Goal: Information Seeking & Learning: Learn about a topic

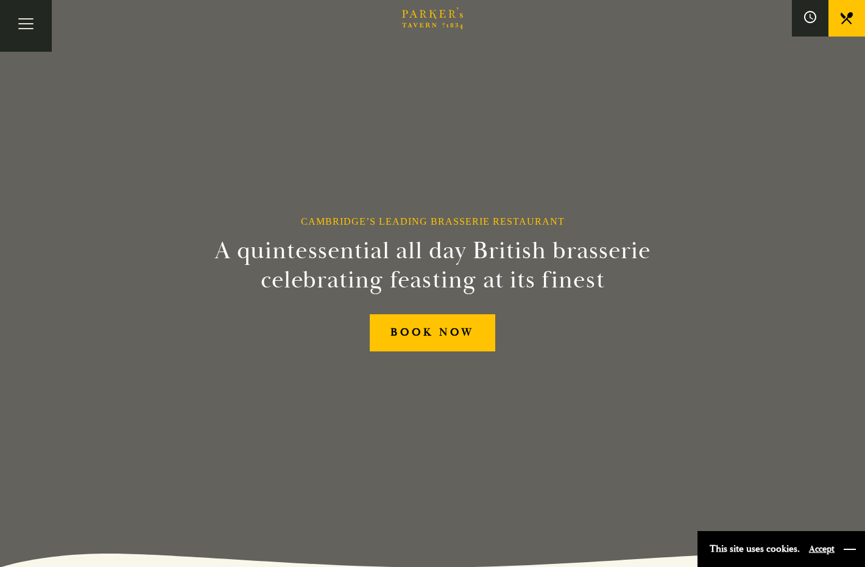
click at [851, 548] on button "button" at bounding box center [849, 549] width 12 height 12
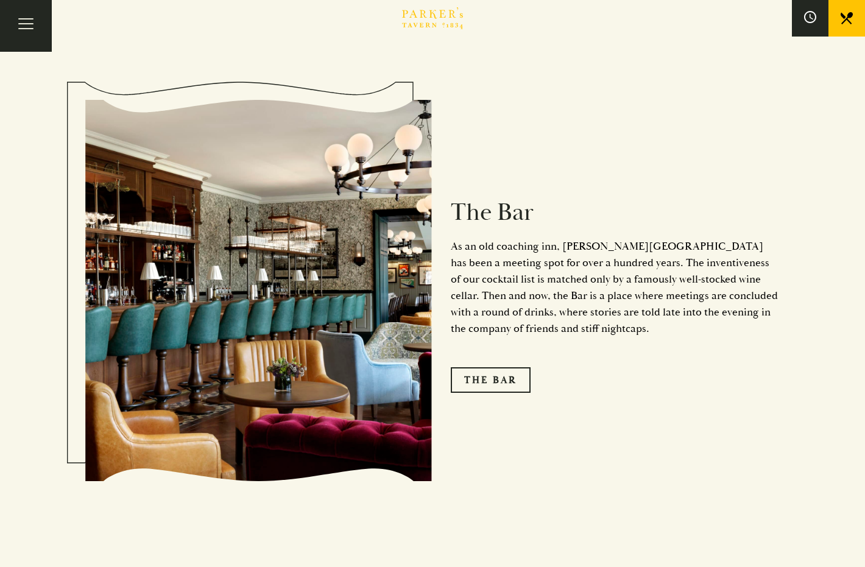
scroll to position [1530, 0]
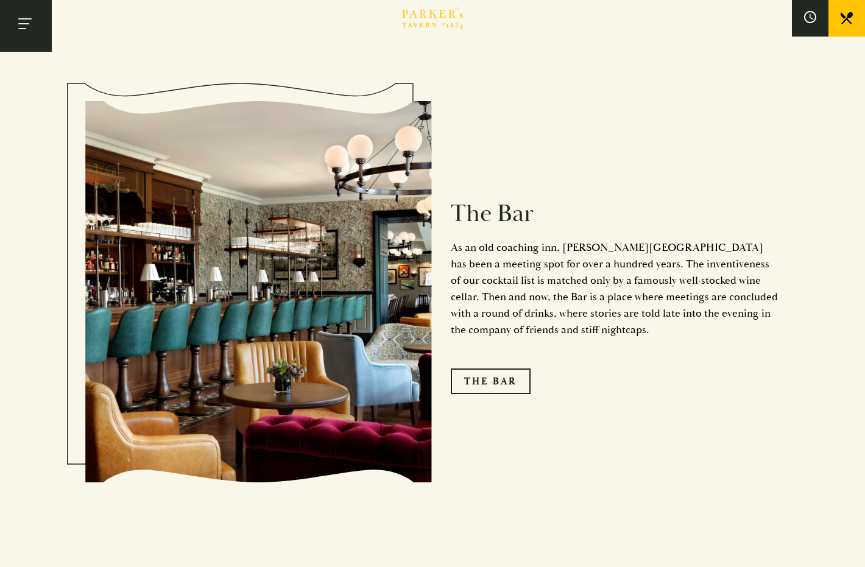
click at [24, 16] on button "Toggle navigation" at bounding box center [26, 26] width 52 height 52
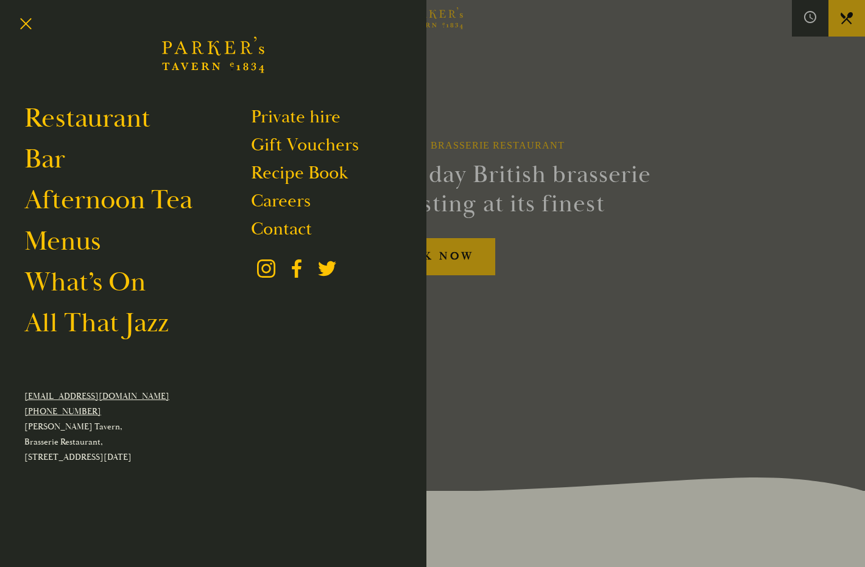
scroll to position [75, 0]
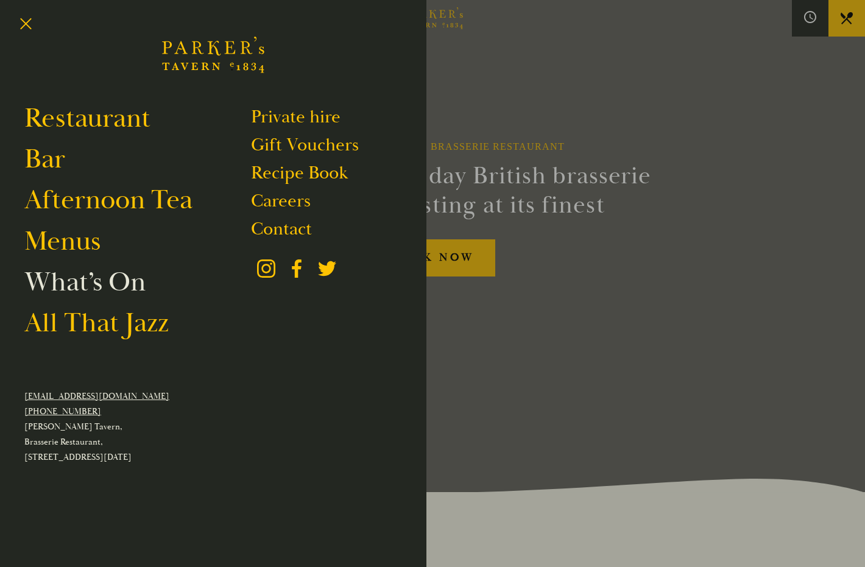
click at [82, 287] on link "What’s On" at bounding box center [84, 282] width 121 height 34
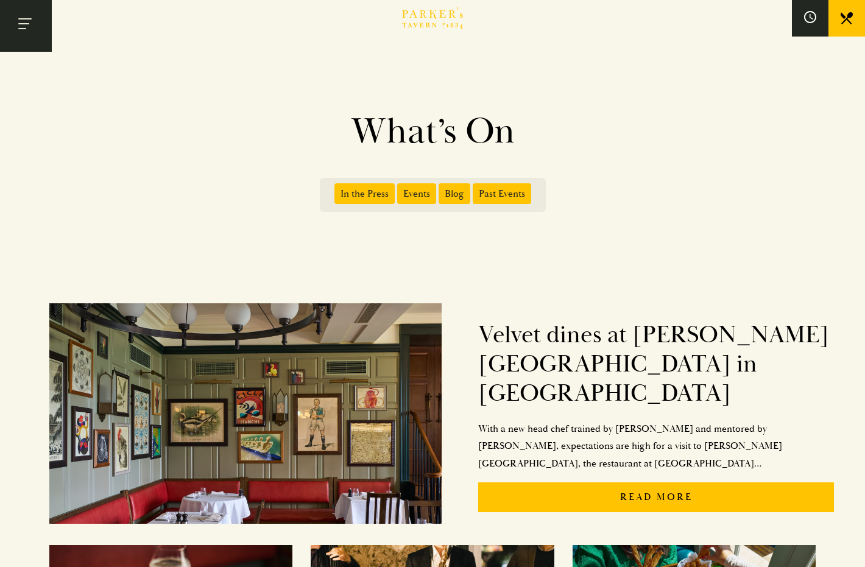
click at [25, 18] on button "Toggle navigation" at bounding box center [26, 26] width 52 height 52
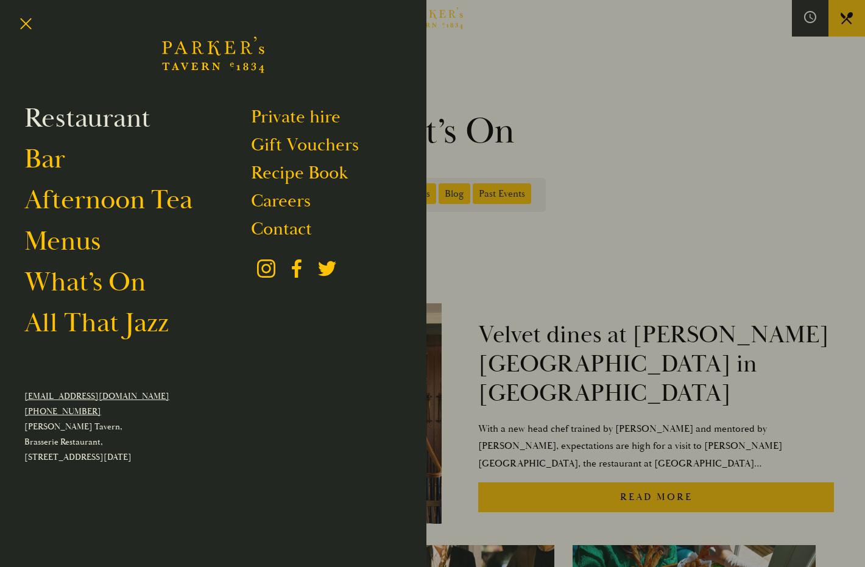
click at [97, 116] on link "Restaurant" at bounding box center [87, 118] width 126 height 34
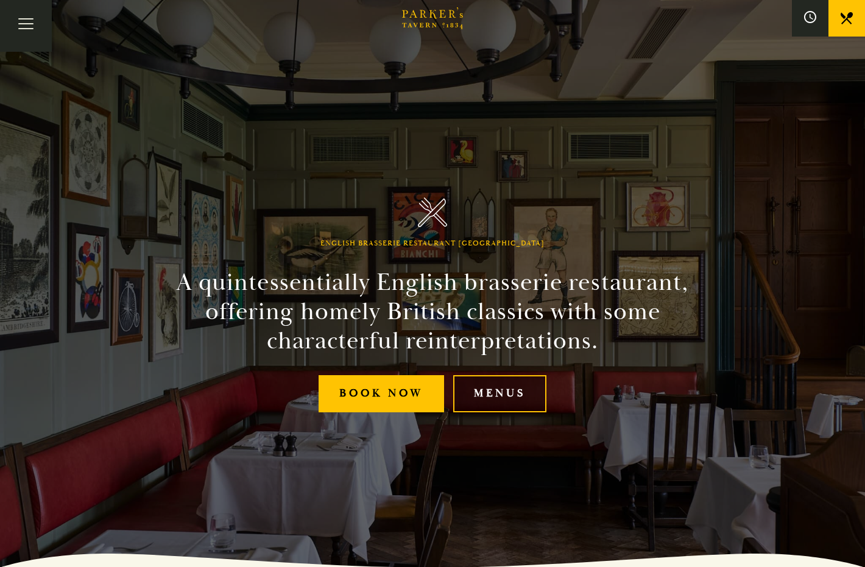
click at [501, 396] on link "Menus" at bounding box center [499, 393] width 93 height 37
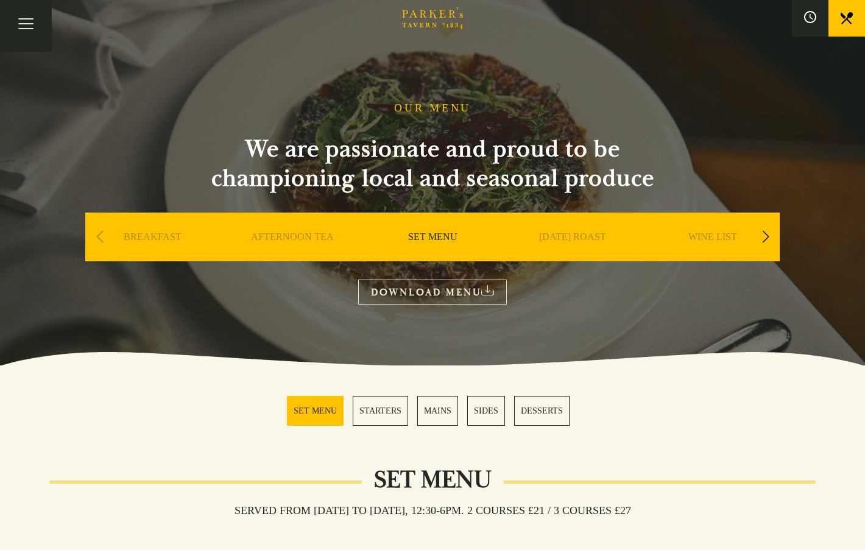
click at [442, 406] on link "MAINS" at bounding box center [437, 411] width 41 height 30
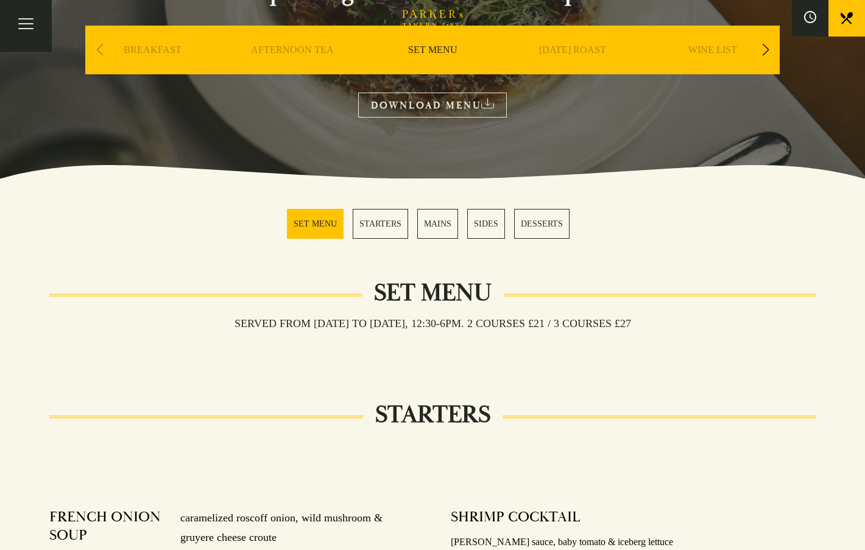
scroll to position [186, 0]
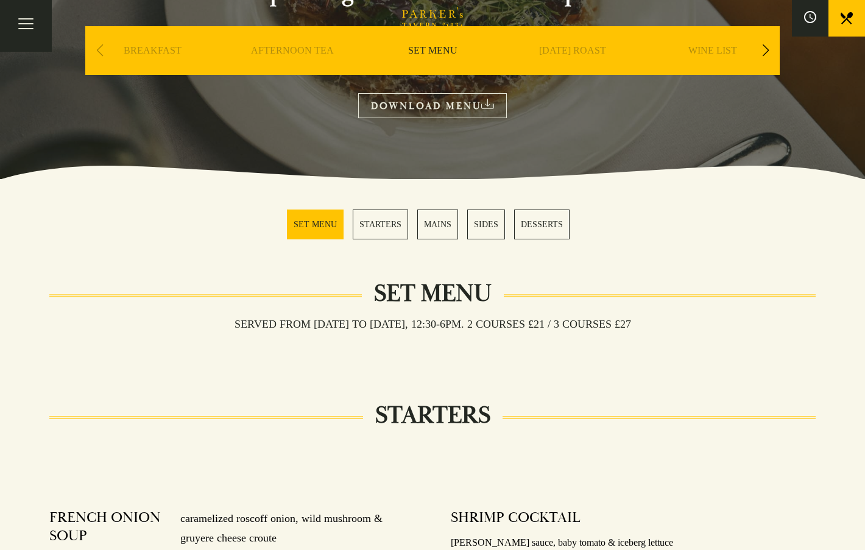
click at [434, 220] on link "MAINS" at bounding box center [437, 224] width 41 height 30
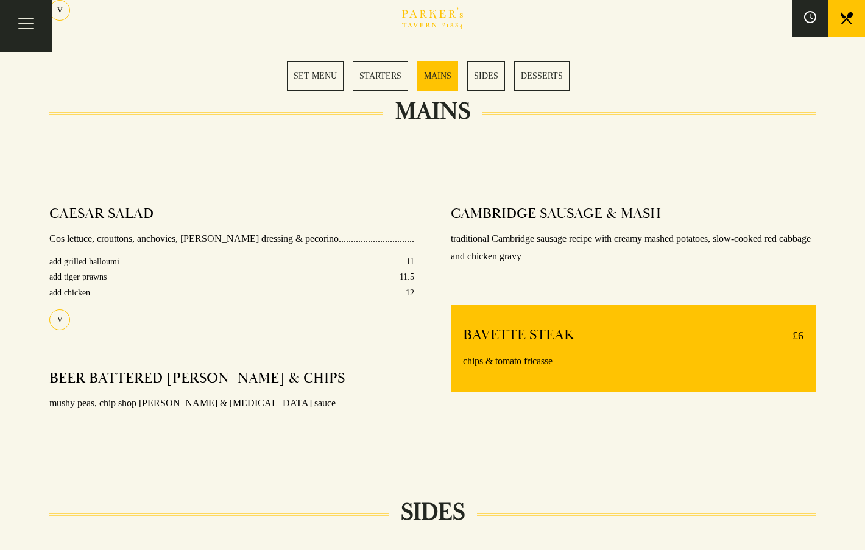
scroll to position [969, 0]
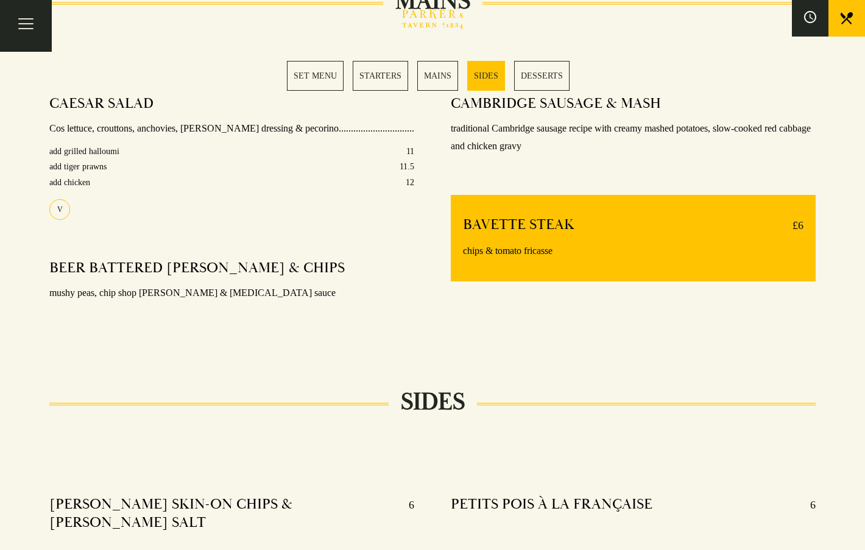
click at [435, 75] on link "MAINS" at bounding box center [437, 76] width 41 height 30
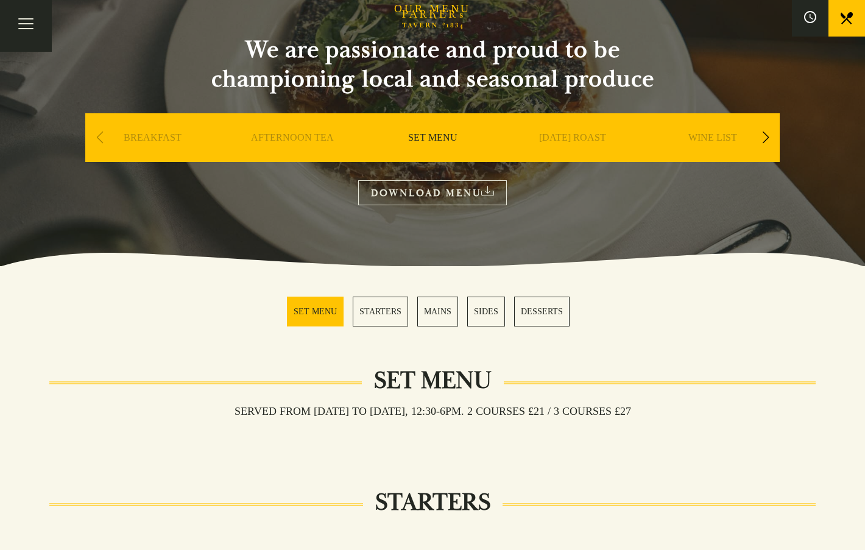
scroll to position [97, 0]
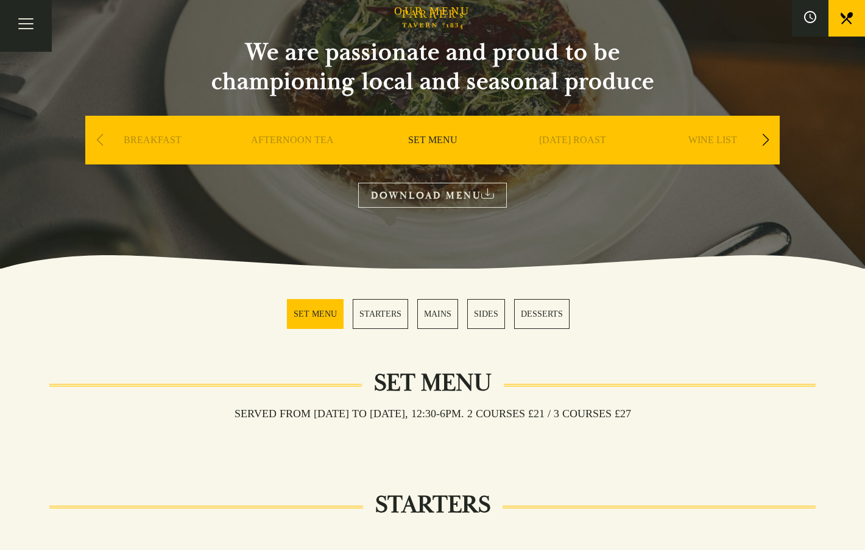
click at [439, 307] on link "MAINS" at bounding box center [437, 314] width 41 height 30
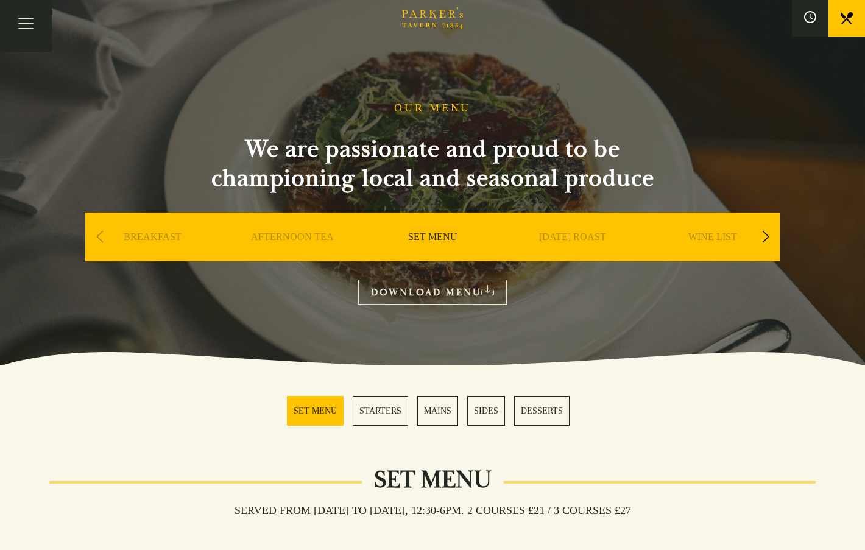
scroll to position [0, 0]
click at [140, 238] on link "BREAKFAST" at bounding box center [153, 255] width 58 height 49
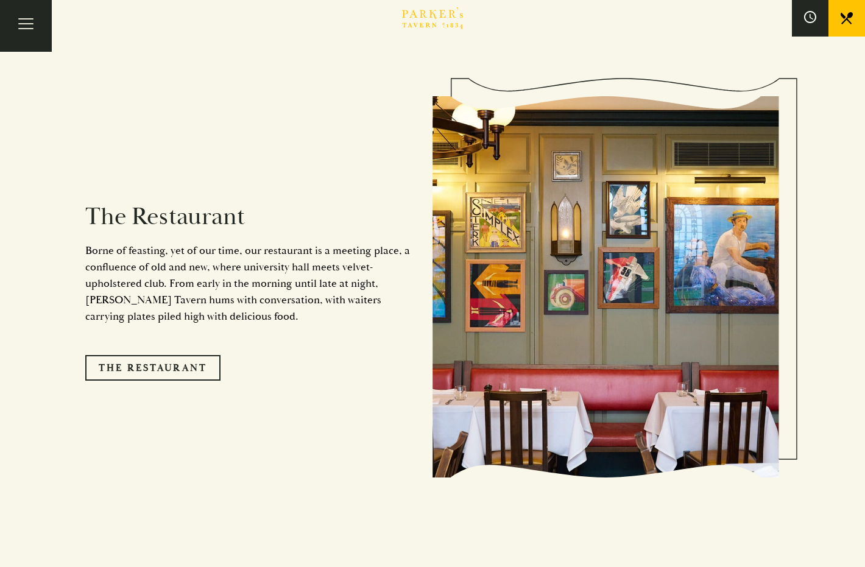
scroll to position [1041, 0]
